Goal: Transaction & Acquisition: Purchase product/service

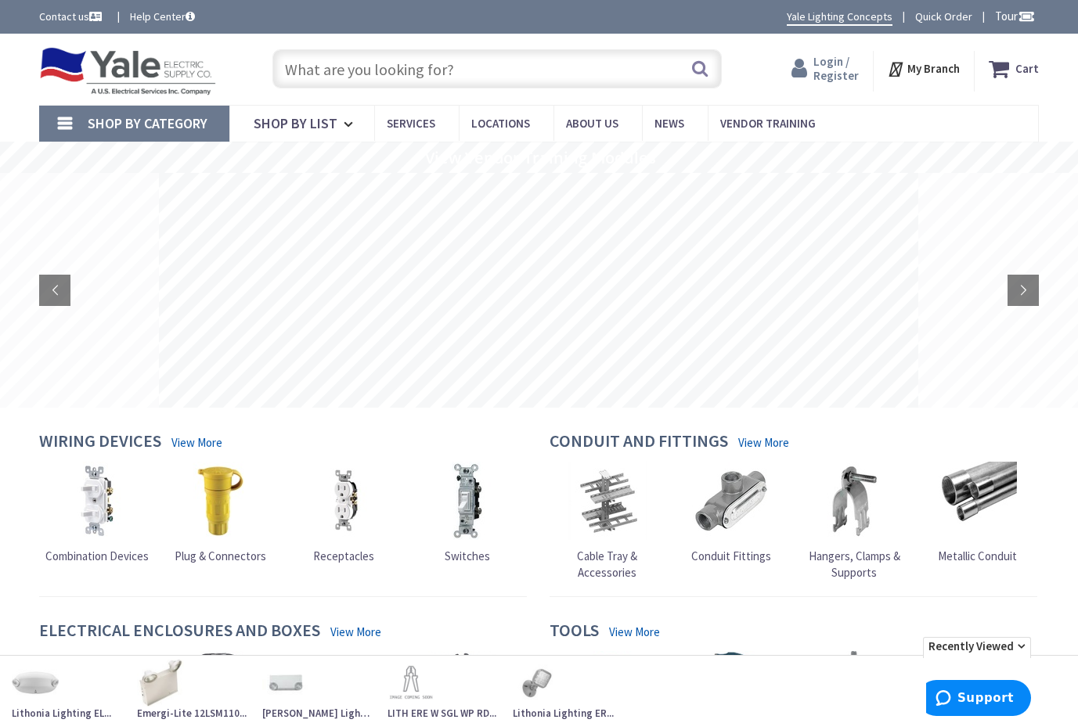
type input "[GEOGRAPHIC_DATA], [GEOGRAPHIC_DATA]"
click at [830, 68] on span "Login / Register" at bounding box center [835, 68] width 45 height 29
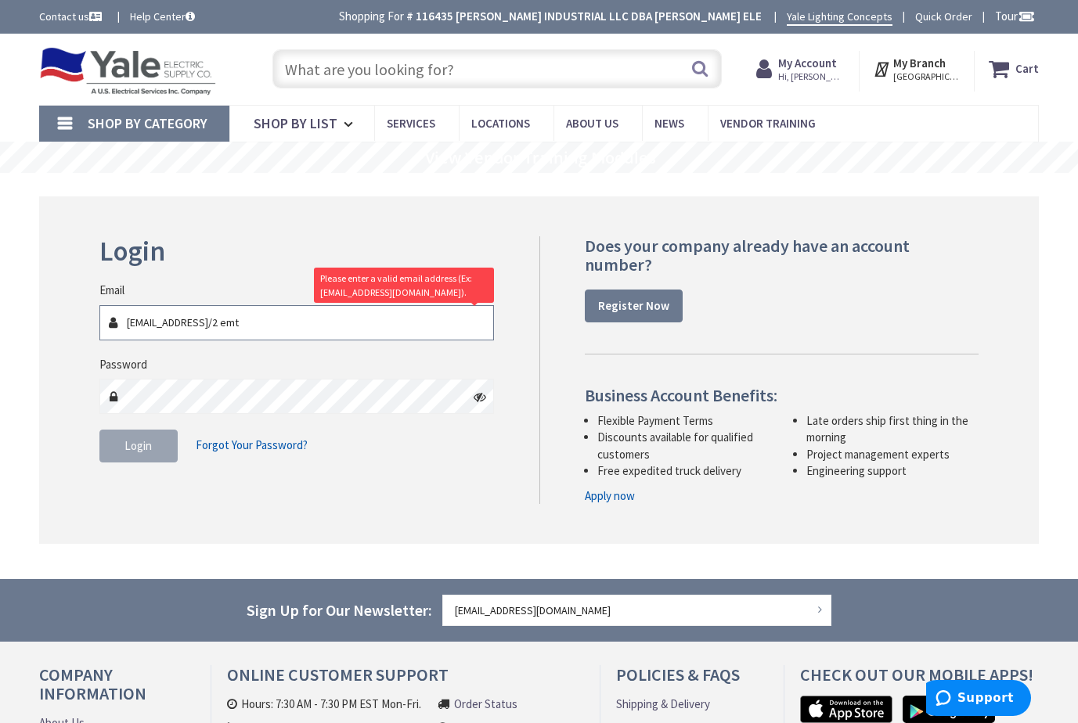
click at [291, 321] on input "ggood@bitnerelectric.com1/2 emt" at bounding box center [296, 322] width 395 height 35
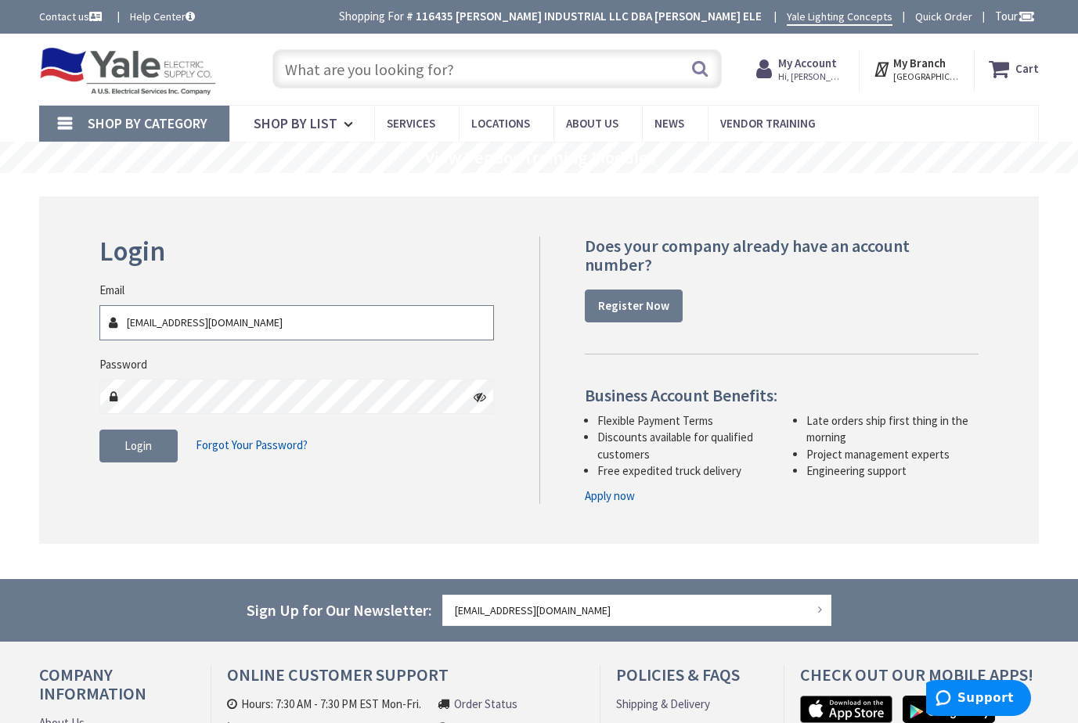
click at [348, 318] on input "[EMAIL_ADDRESS][DOMAIN_NAME]" at bounding box center [296, 322] width 395 height 35
type input "[EMAIL_ADDRESS][DOMAIN_NAME]"
click at [150, 439] on span "Login" at bounding box center [137, 445] width 27 height 15
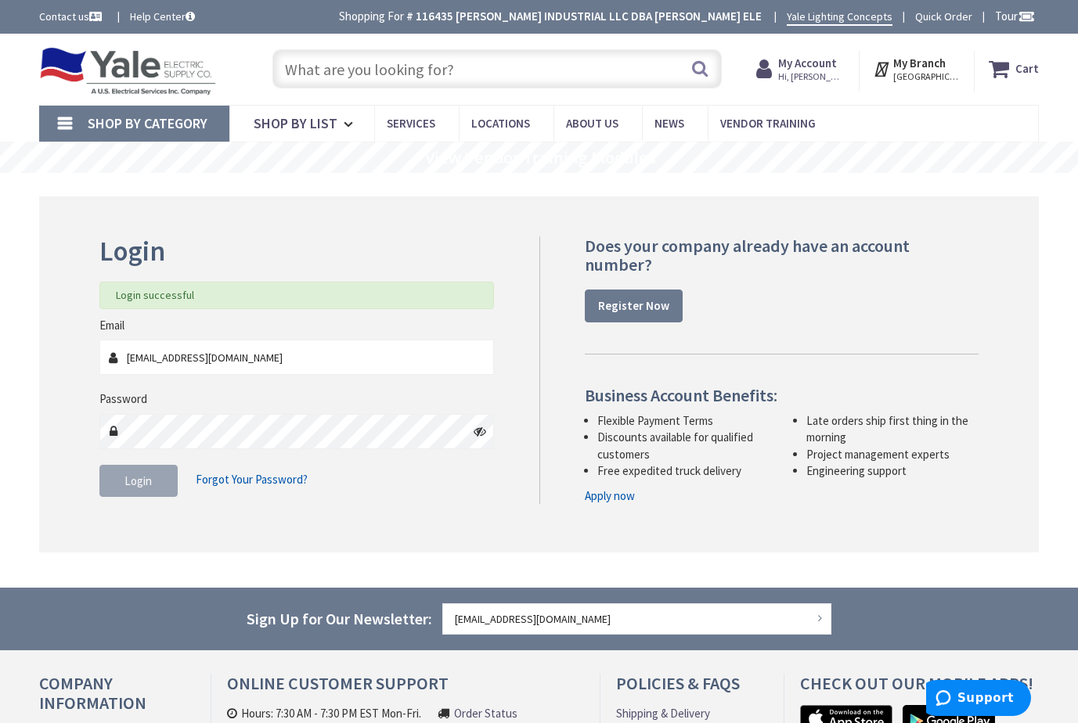
click at [335, 68] on input "text" at bounding box center [496, 68] width 449 height 39
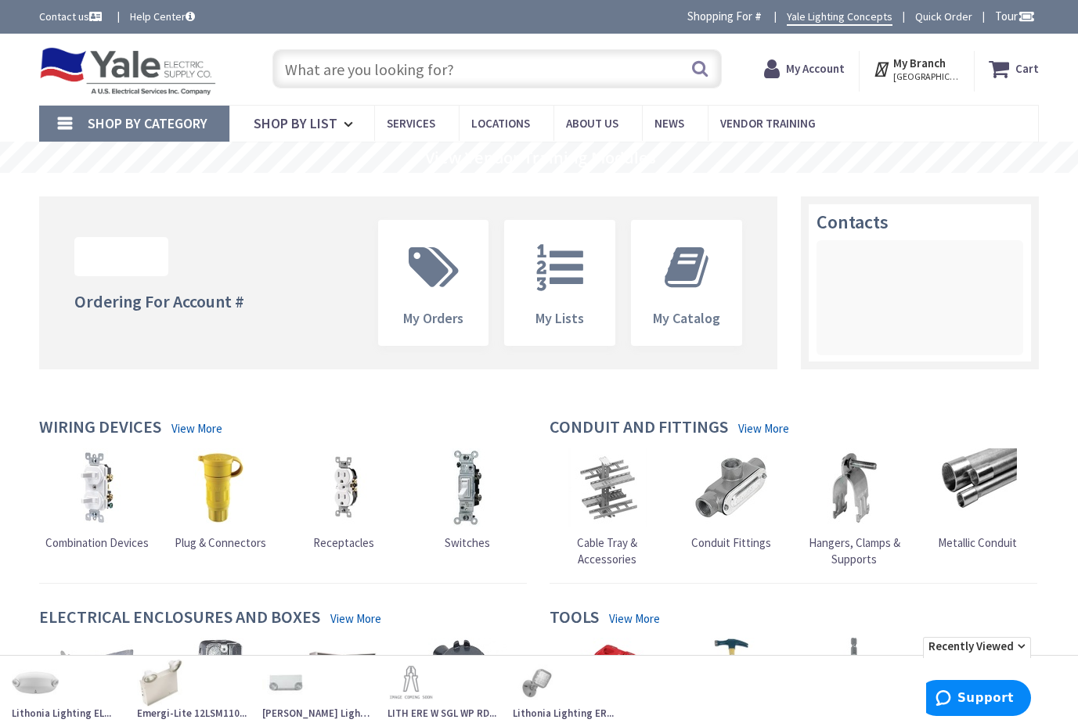
click at [305, 63] on input "text" at bounding box center [496, 68] width 449 height 39
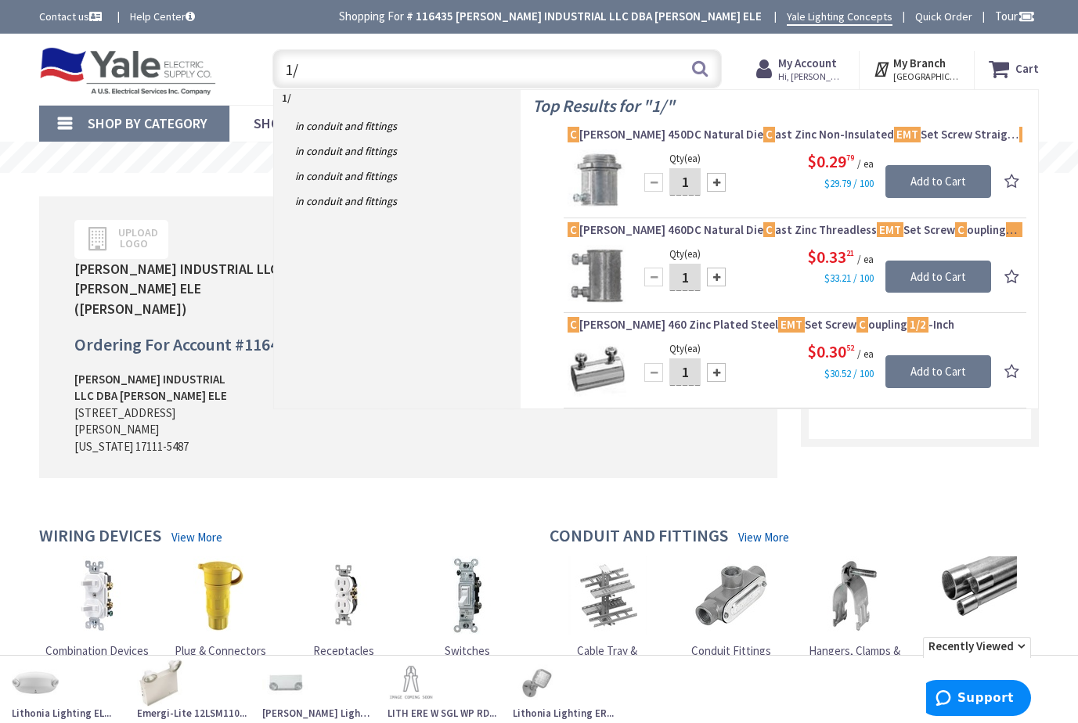
type input "1"
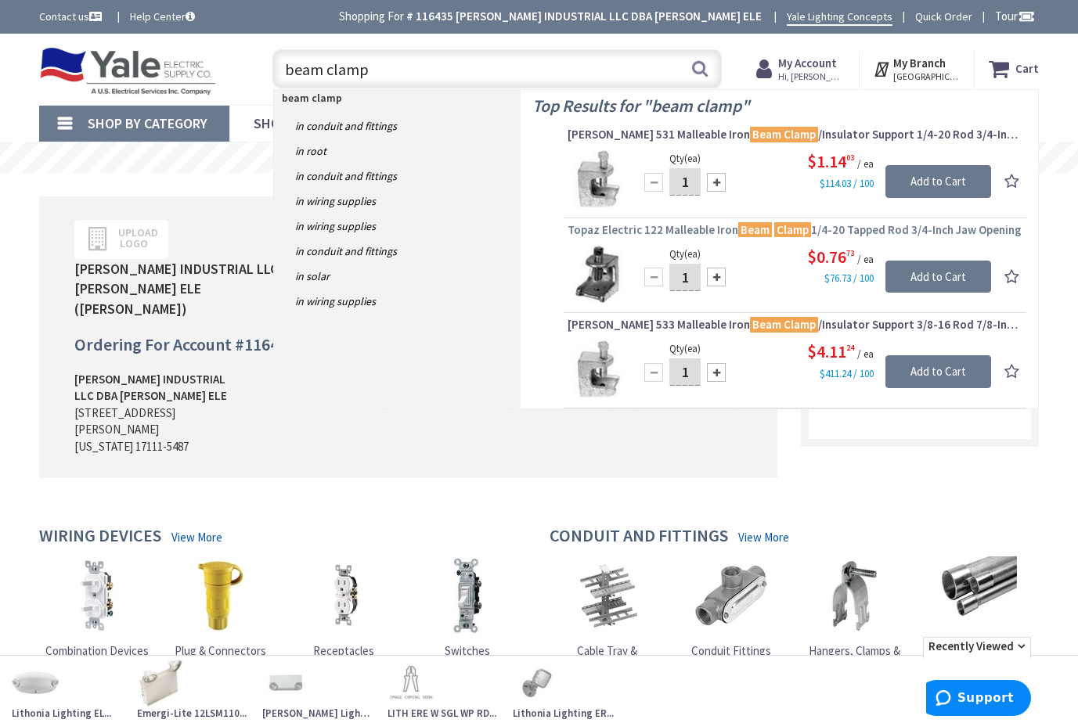
type input "beam clamp"
click at [659, 227] on span "Topaz Electric 122 Malleable Iron Beam Clamp 1/4-20 Tapped Rod 3/4-Inch Jaw Ope…" at bounding box center [795, 230] width 455 height 16
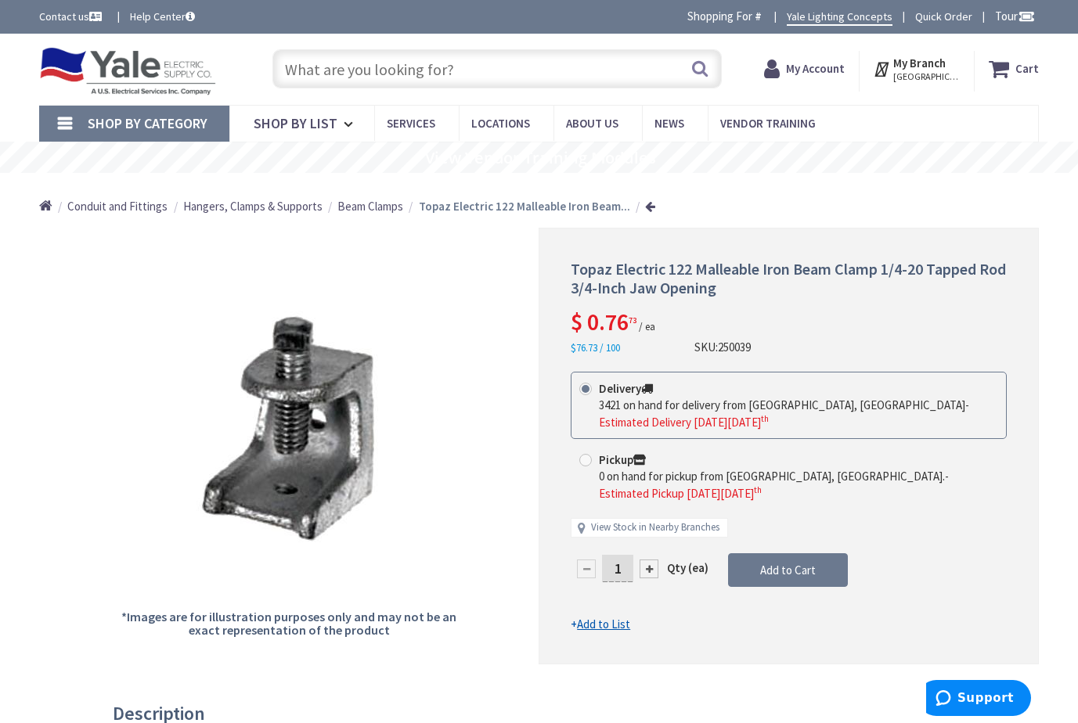
click at [347, 71] on input "text" at bounding box center [496, 68] width 449 height 39
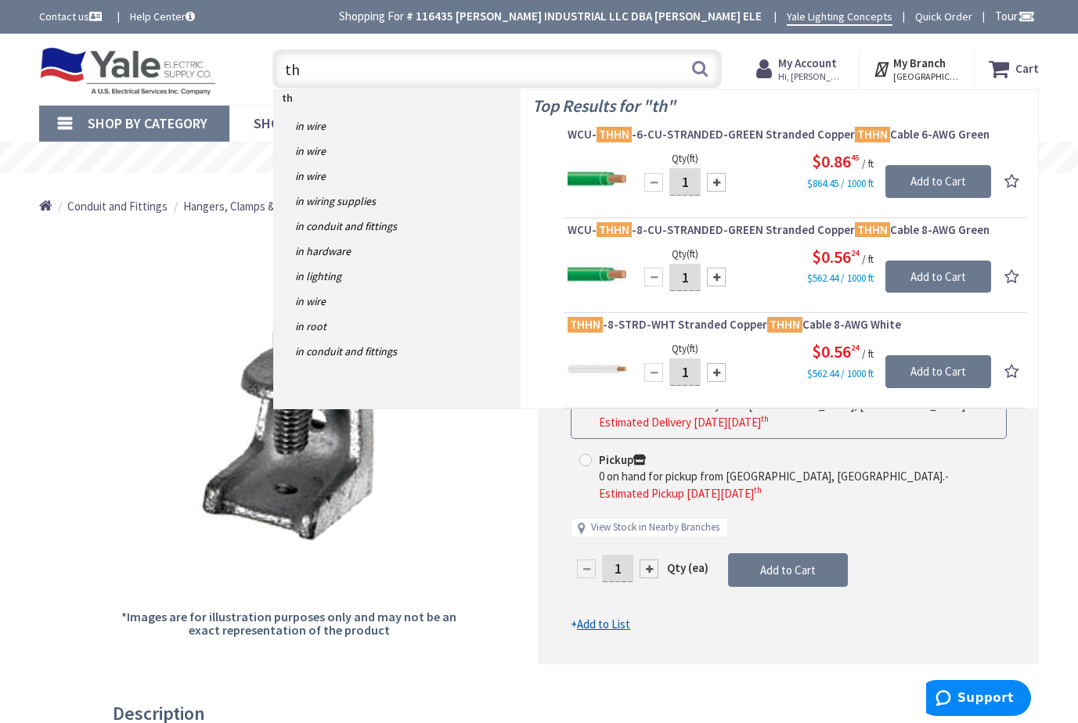
type input "t"
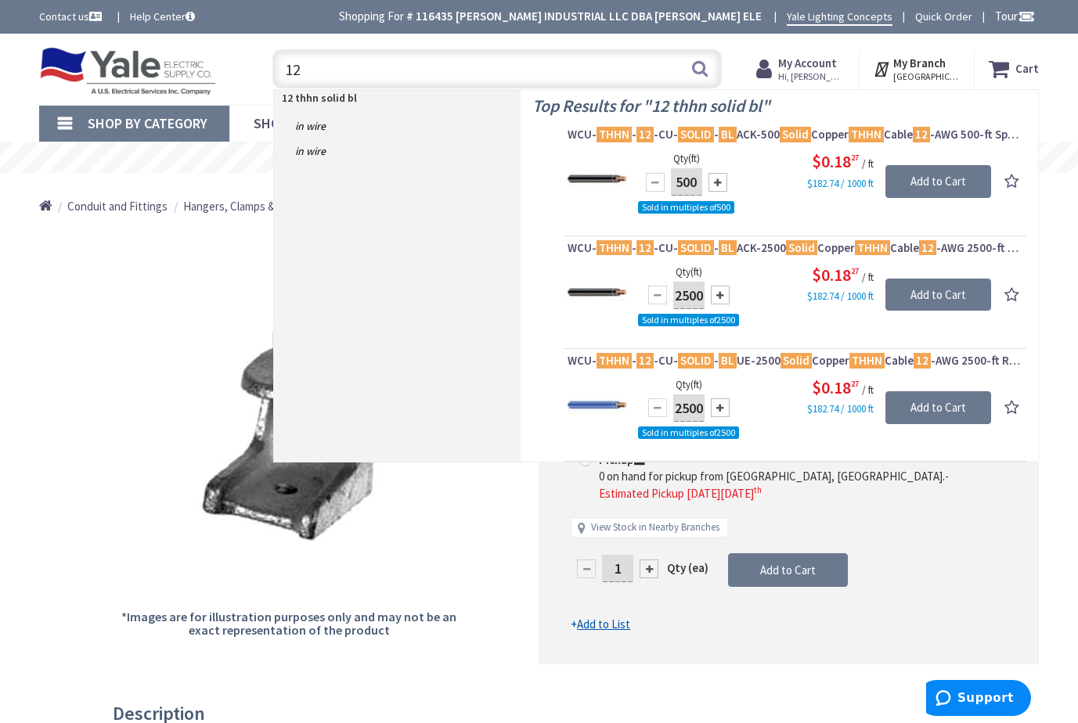
type input "1"
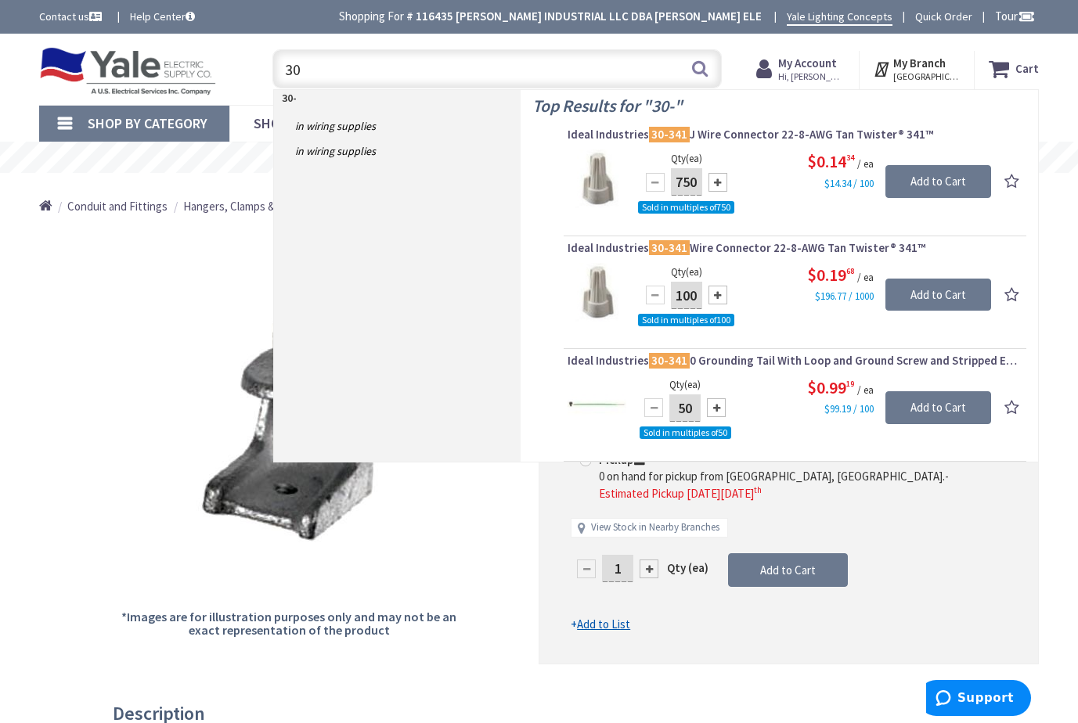
type input "3"
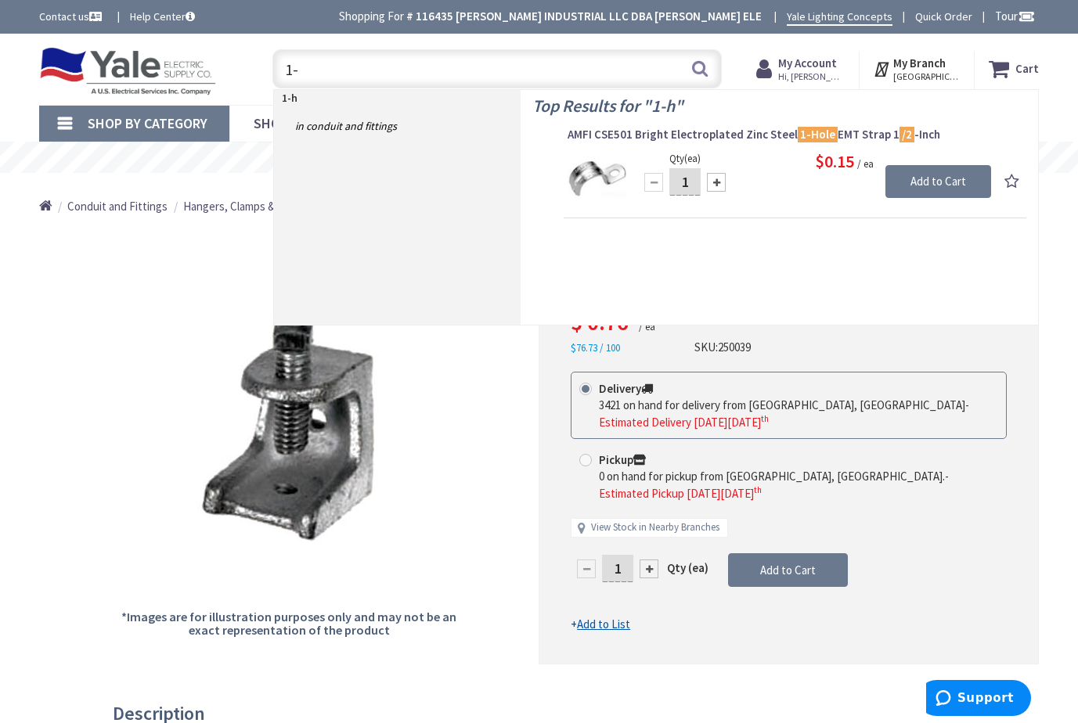
type input "1"
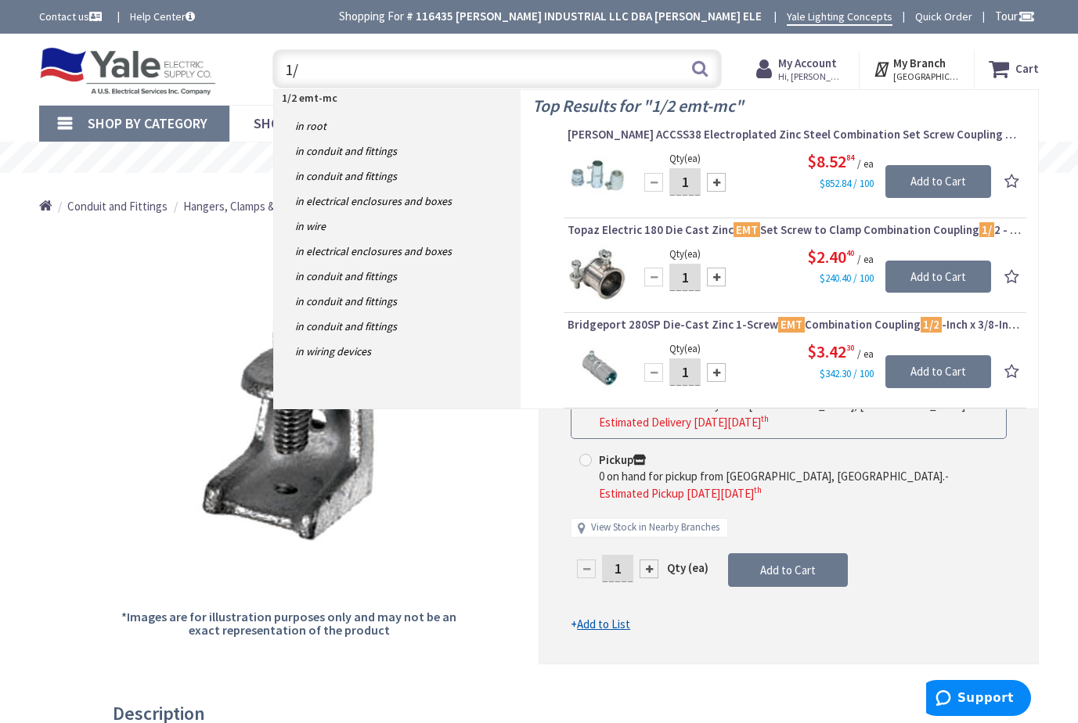
type input "1"
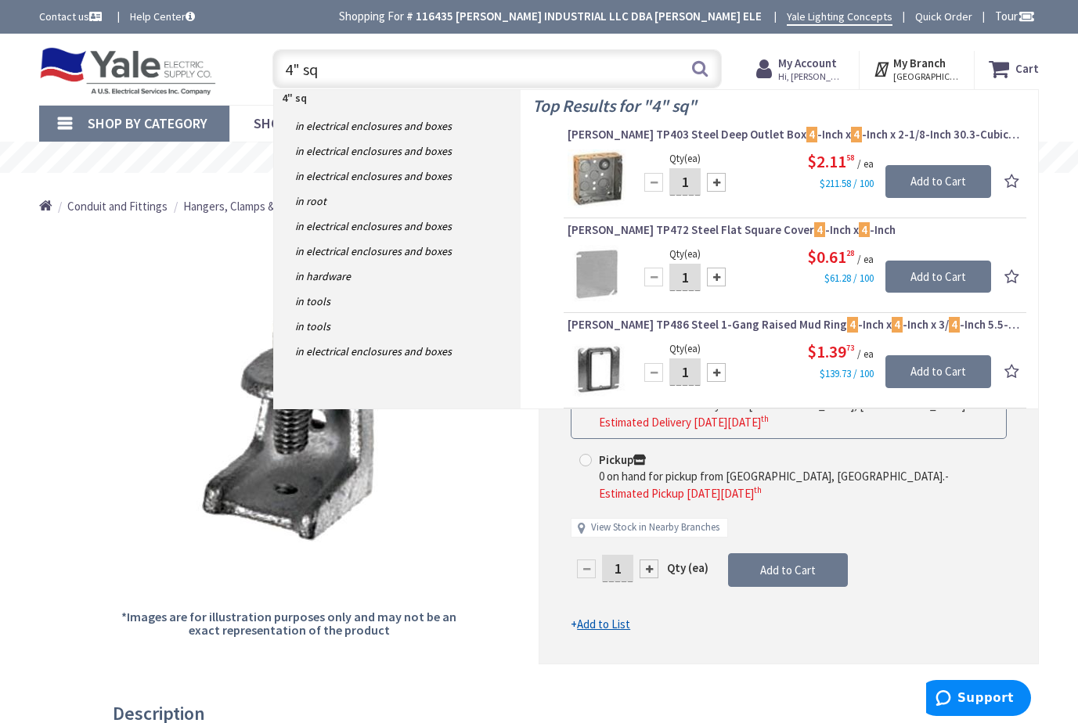
drag, startPoint x: 325, startPoint y: 81, endPoint x: 257, endPoint y: 71, distance: 68.7
click at [257, 71] on div "4" sq 4" sq Search" at bounding box center [493, 68] width 481 height 50
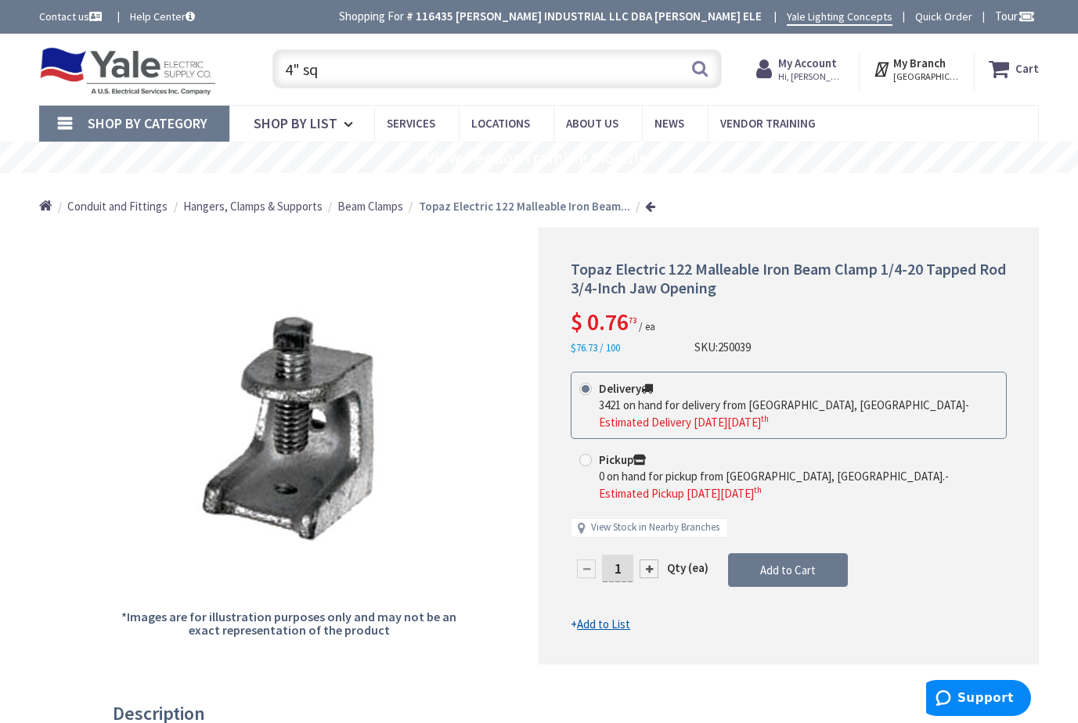
click at [333, 68] on input "4" sq" at bounding box center [496, 68] width 449 height 39
type input "4"
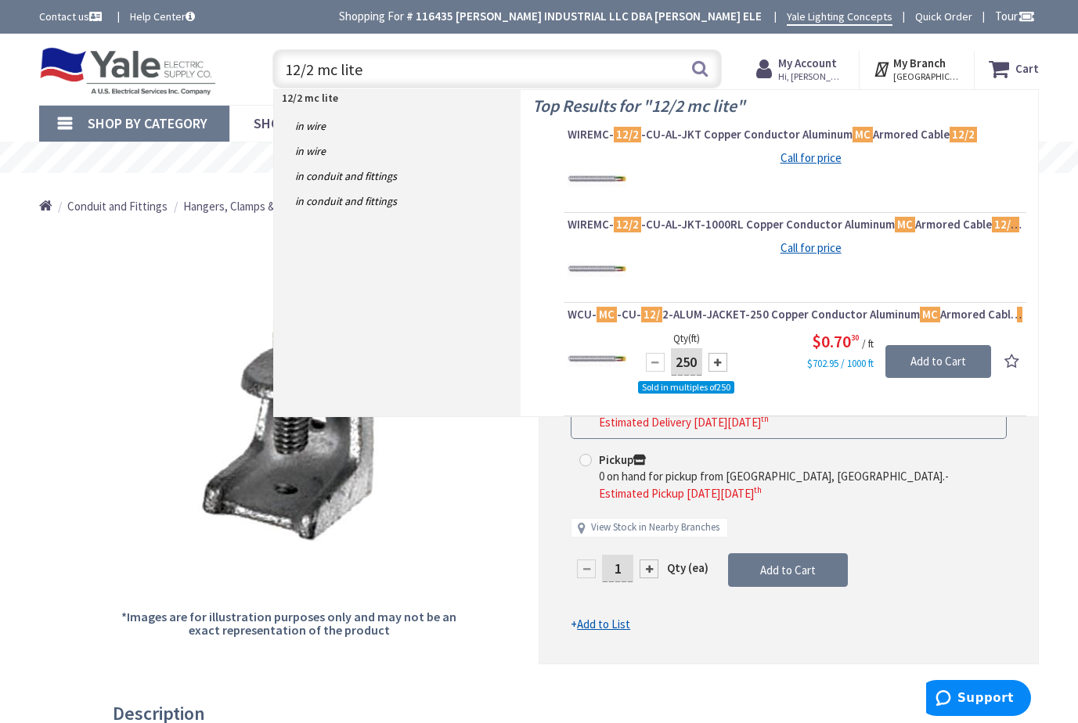
drag, startPoint x: 366, startPoint y: 71, endPoint x: 263, endPoint y: 72, distance: 103.3
click at [263, 72] on div "12/2 mc lite 12/2 mc lite Search" at bounding box center [493, 68] width 481 height 50
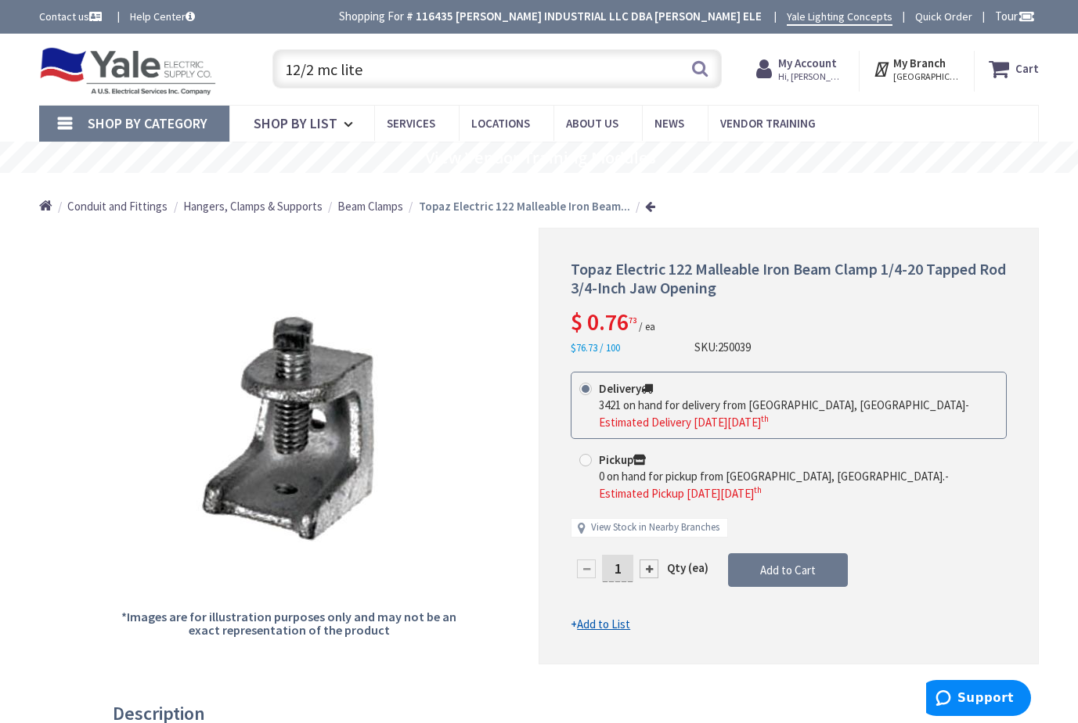
type input "12/2 mc lite"
